Goal: Task Accomplishment & Management: Use online tool/utility

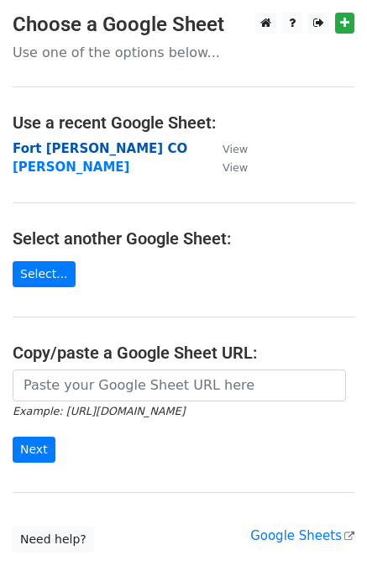
click at [47, 148] on strong "Fort [PERSON_NAME] CO" at bounding box center [100, 148] width 175 height 15
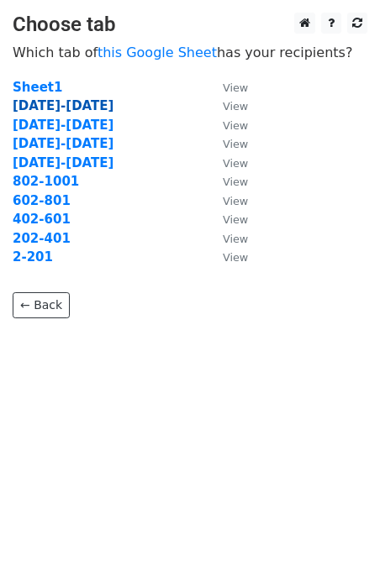
click at [55, 103] on strong "[DATE]-[DATE]" at bounding box center [63, 105] width 101 height 15
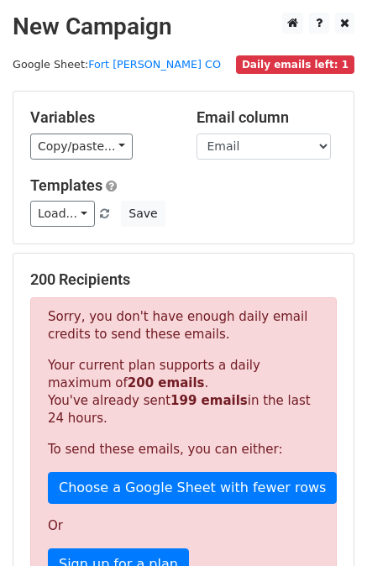
click at [276, 226] on div "Variables Copy/paste... {{Brand}} {{Name}} {{Email}} Email column Brand Name Em…" at bounding box center [183, 168] width 340 height 152
